Goal: Task Accomplishment & Management: Complete application form

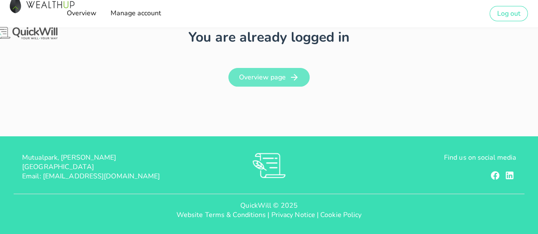
click at [276, 78] on span "Overview page" at bounding box center [261, 77] width 47 height 9
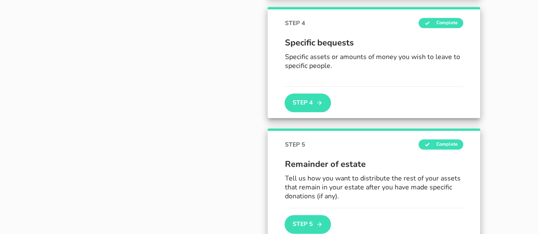
scroll to position [468, 0]
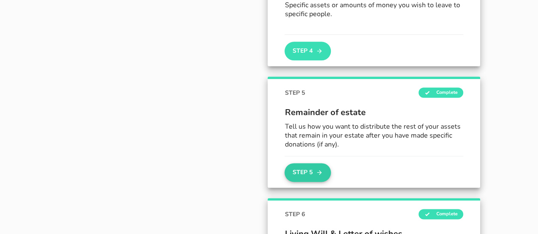
click at [312, 173] on button "Step 5" at bounding box center [307, 172] width 46 height 19
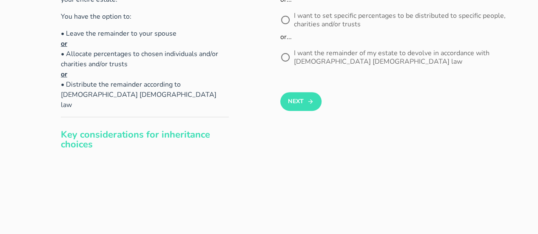
scroll to position [128, 0]
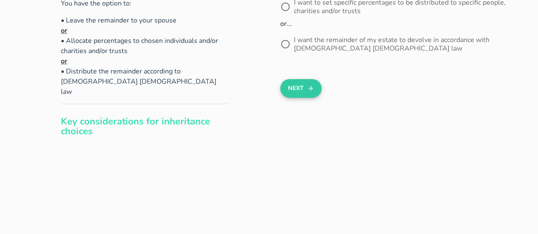
click at [303, 82] on button "Next" at bounding box center [300, 88] width 41 height 19
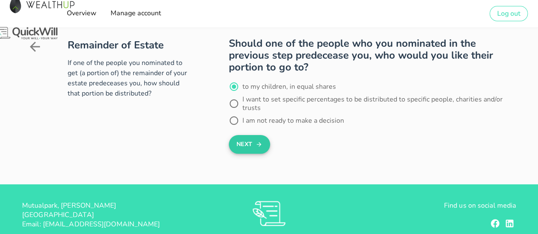
click at [255, 141] on icon "submit" at bounding box center [258, 144] width 7 height 10
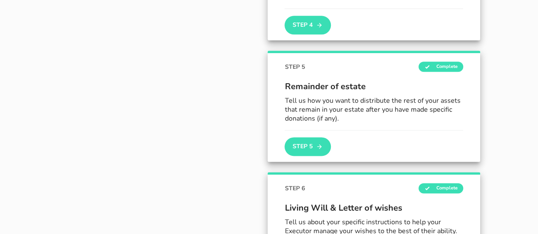
scroll to position [414, 0]
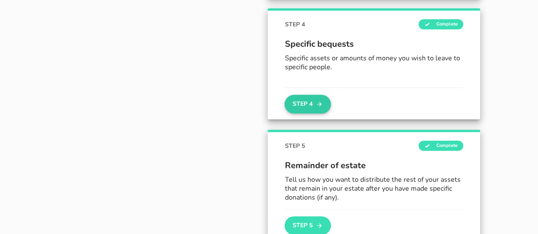
click at [312, 105] on button "Step 4" at bounding box center [307, 104] width 46 height 19
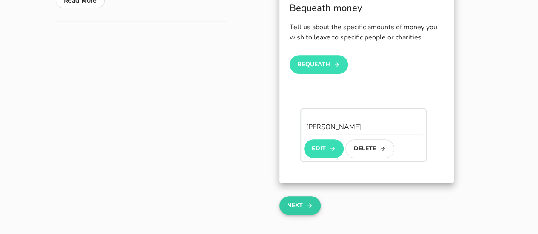
scroll to position [383, 0]
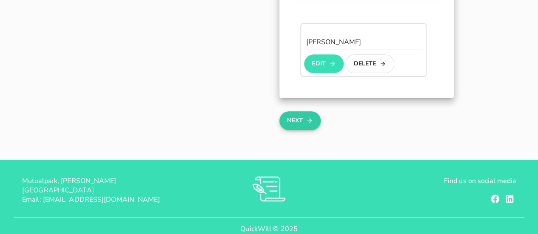
click at [304, 128] on button "Next" at bounding box center [299, 120] width 41 height 19
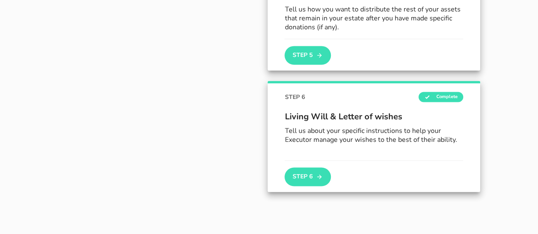
scroll to position [644, 0]
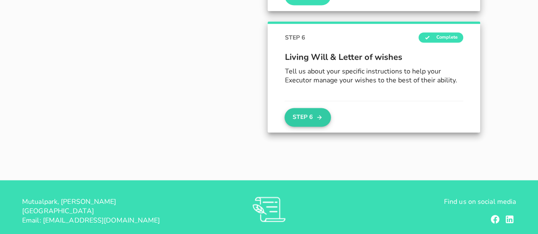
click at [303, 113] on button "Step 6" at bounding box center [307, 117] width 46 height 19
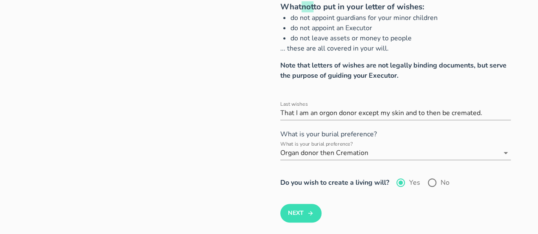
scroll to position [170, 0]
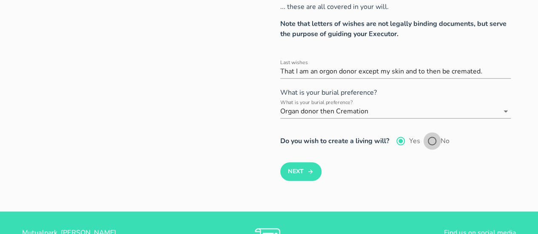
click at [428, 142] on div at bounding box center [432, 141] width 14 height 14
radio input "false"
radio input "true"
click at [309, 165] on button "Next" at bounding box center [300, 171] width 41 height 19
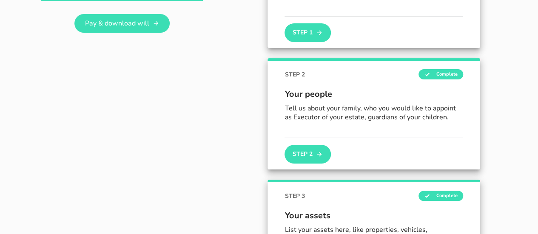
scroll to position [7, 0]
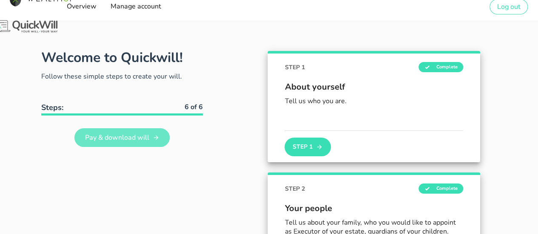
click at [153, 138] on icon at bounding box center [156, 137] width 7 height 7
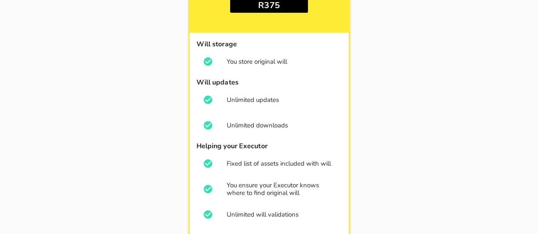
scroll to position [213, 0]
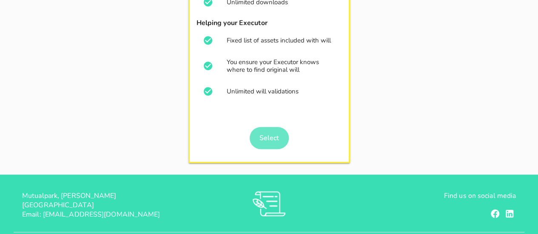
click at [275, 130] on link "Select" at bounding box center [268, 138] width 39 height 22
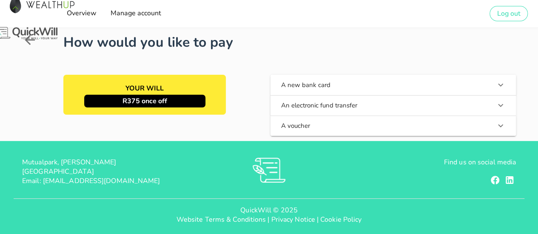
click at [503, 84] on icon "button" at bounding box center [500, 85] width 10 height 10
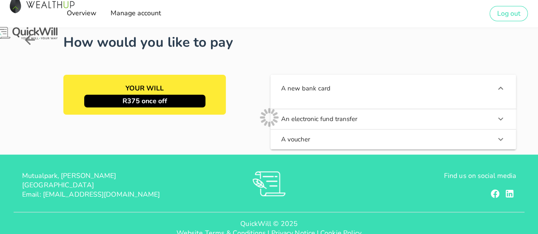
scroll to position [18, 0]
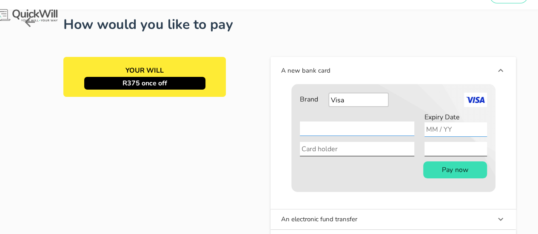
click at [429, 127] on input "Expiry Date" at bounding box center [455, 129] width 62 height 14
type input "11 / 26"
click at [375, 144] on input "Card holder" at bounding box center [357, 149] width 114 height 14
type input "P Orfanidis"
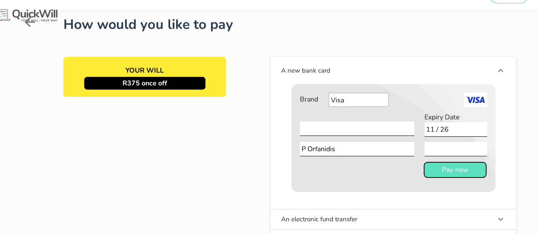
click at [445, 176] on button "Pay now" at bounding box center [455, 170] width 64 height 17
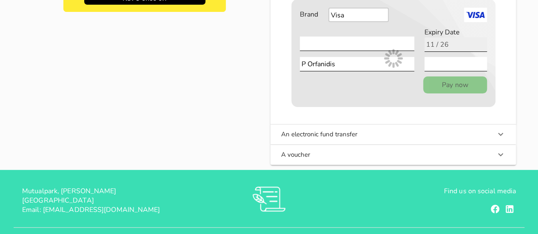
scroll to position [136, 0]
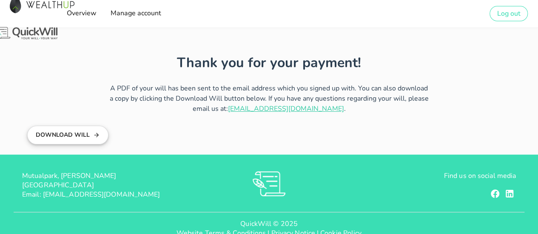
drag, startPoint x: 58, startPoint y: 136, endPoint x: 65, endPoint y: 135, distance: 6.9
click at [58, 136] on button "Download Will" at bounding box center [67, 135] width 81 height 19
